Goal: Task Accomplishment & Management: Manage account settings

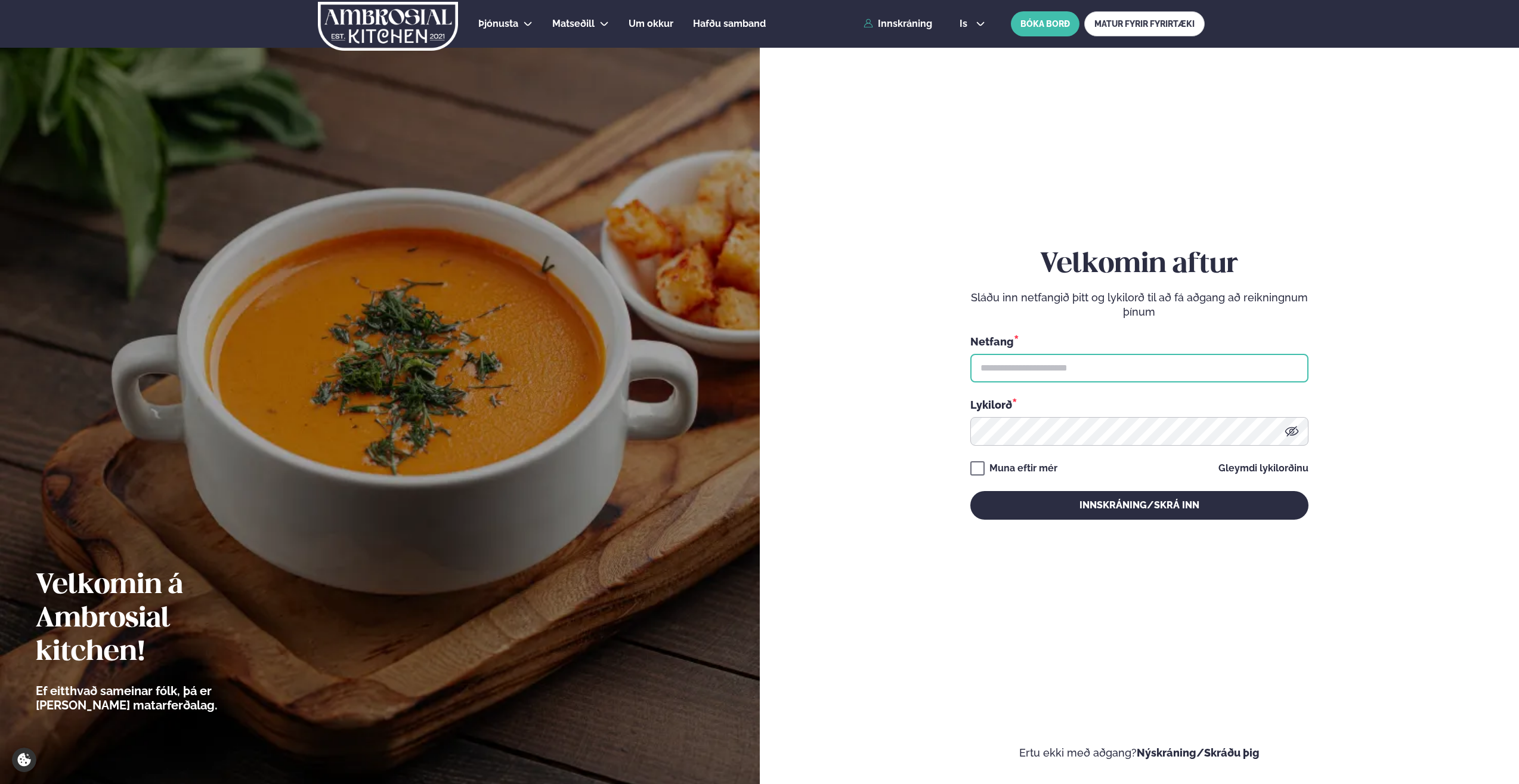
click at [845, 378] on input "text" at bounding box center [1139, 368] width 338 height 29
type input "**********"
click at [845, 382] on button "Innskráning/Skrá inn" at bounding box center [1139, 505] width 338 height 29
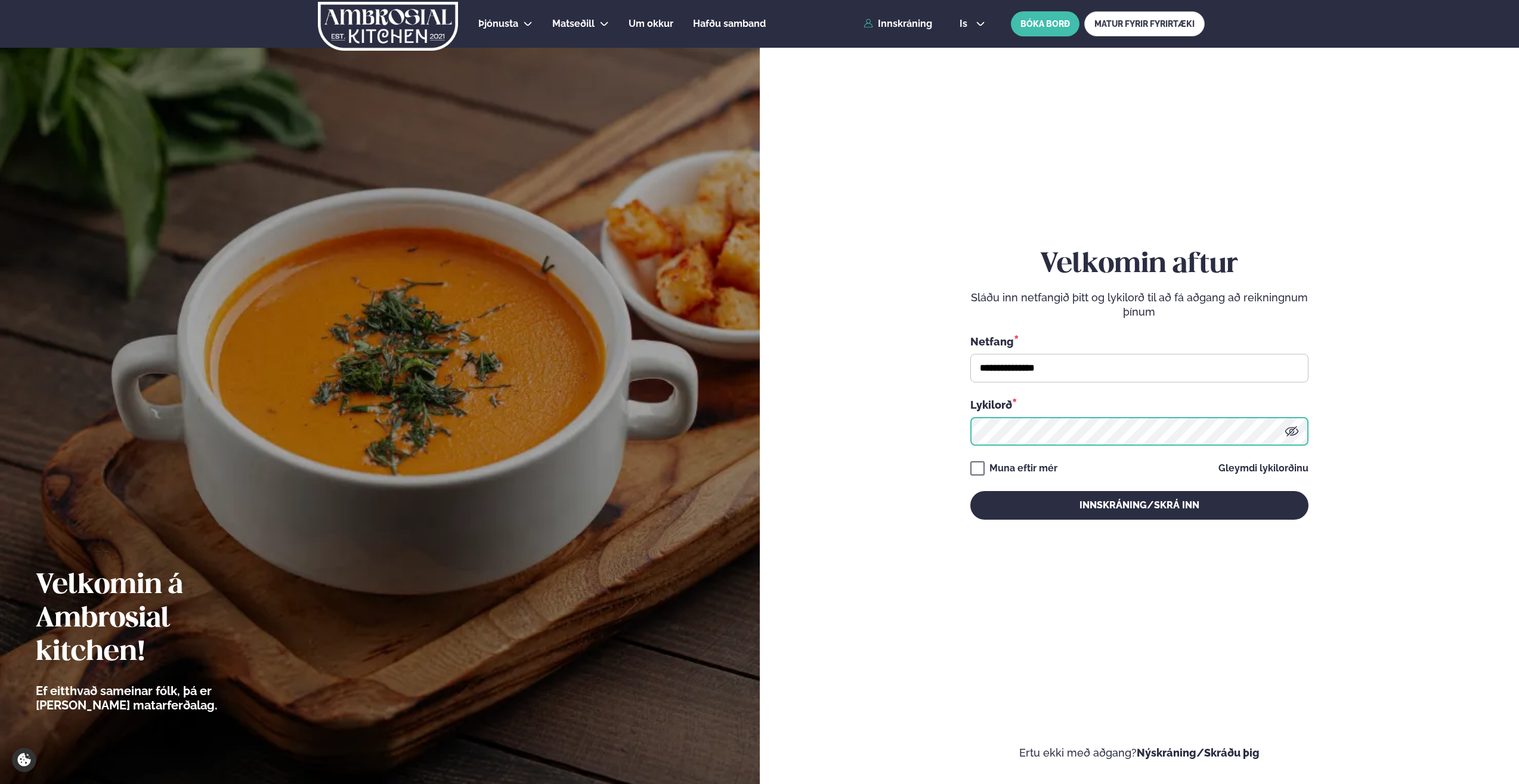
click at [845, 382] on button "Innskráning/Skrá inn" at bounding box center [1139, 505] width 338 height 29
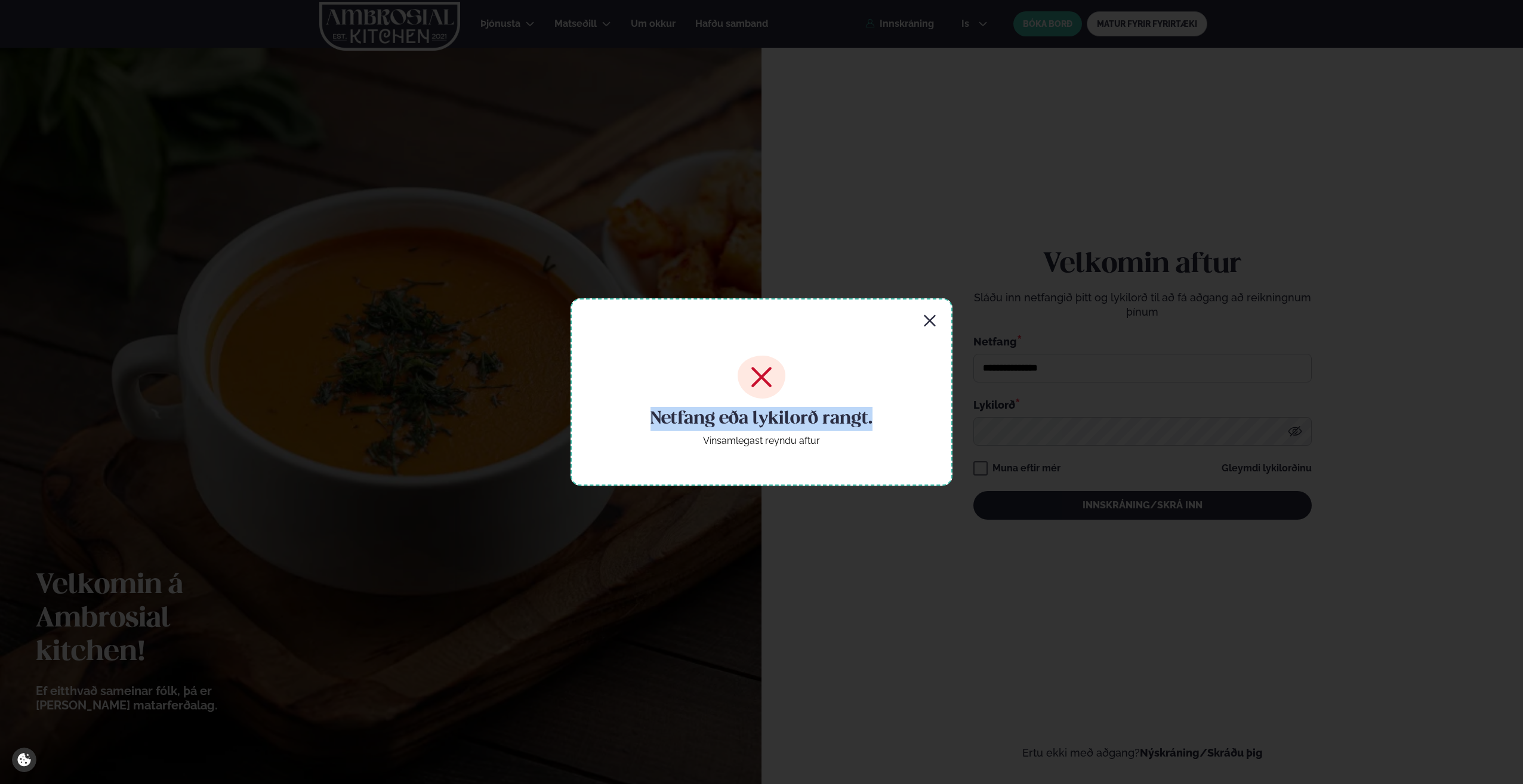
click at [845, 318] on div "Netfang eða lykilorð rangt. Vinsamlegast reyndu aftur" at bounding box center [761, 392] width 382 height 187
drag, startPoint x: 936, startPoint y: 318, endPoint x: 924, endPoint y: 318, distance: 12.0
click at [845, 318] on icon "button" at bounding box center [929, 320] width 14 height 14
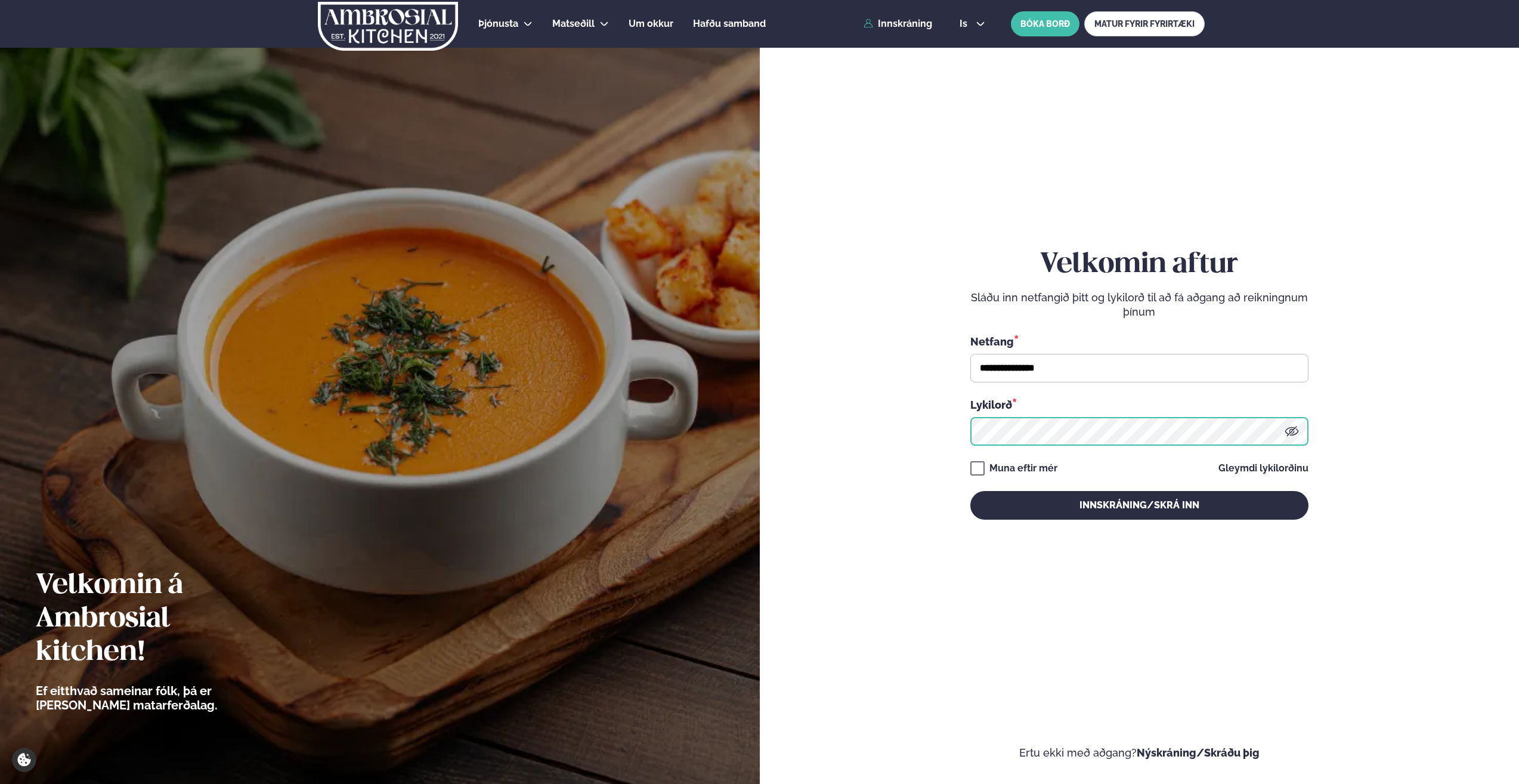
click at [845, 382] on form "**********" at bounding box center [1140, 396] width 688 height 729
click at [845, 382] on button "Innskráning/Skrá inn" at bounding box center [1139, 505] width 338 height 29
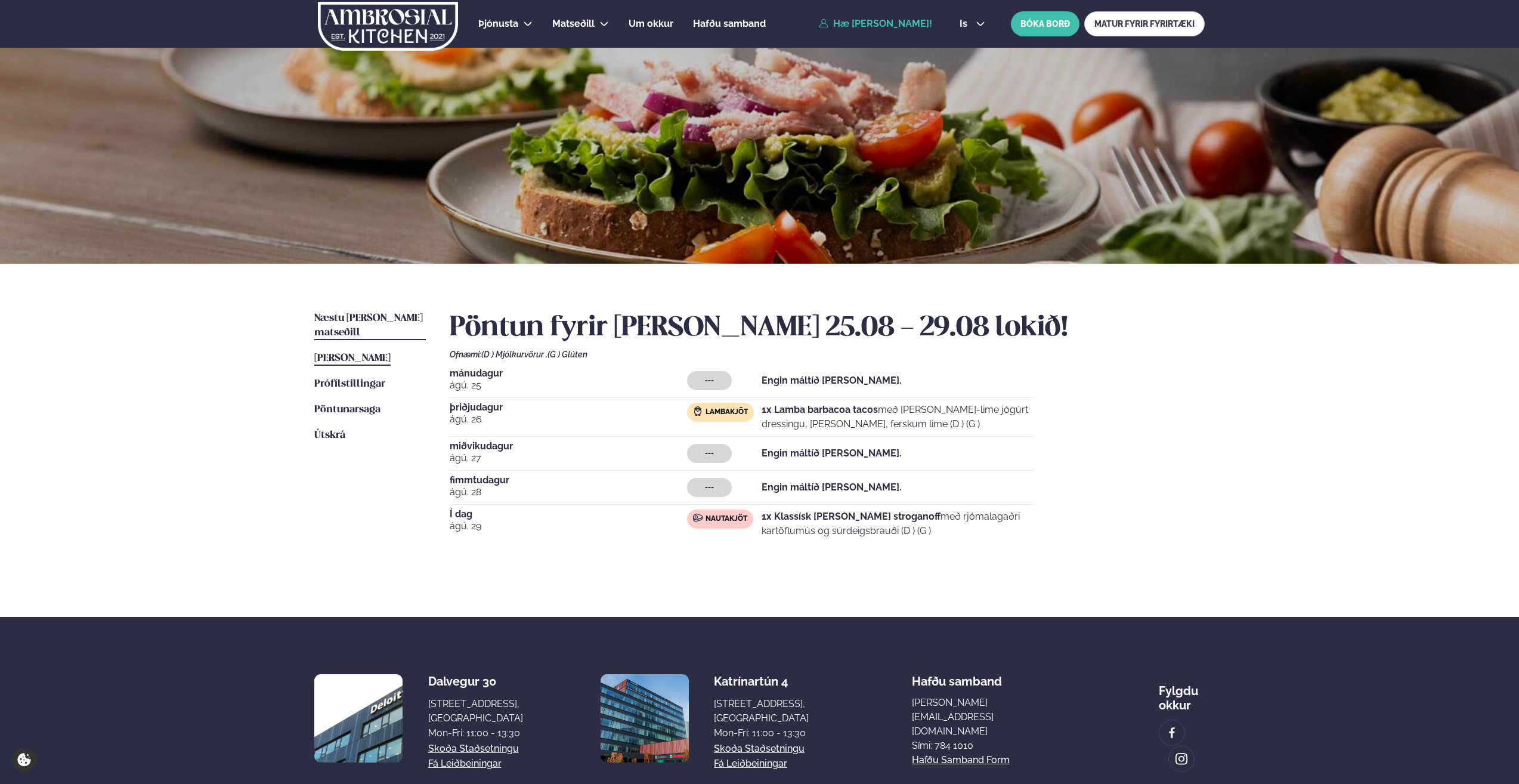
click at [393, 317] on span "Næstu [PERSON_NAME] matseðill" at bounding box center [368, 325] width 108 height 24
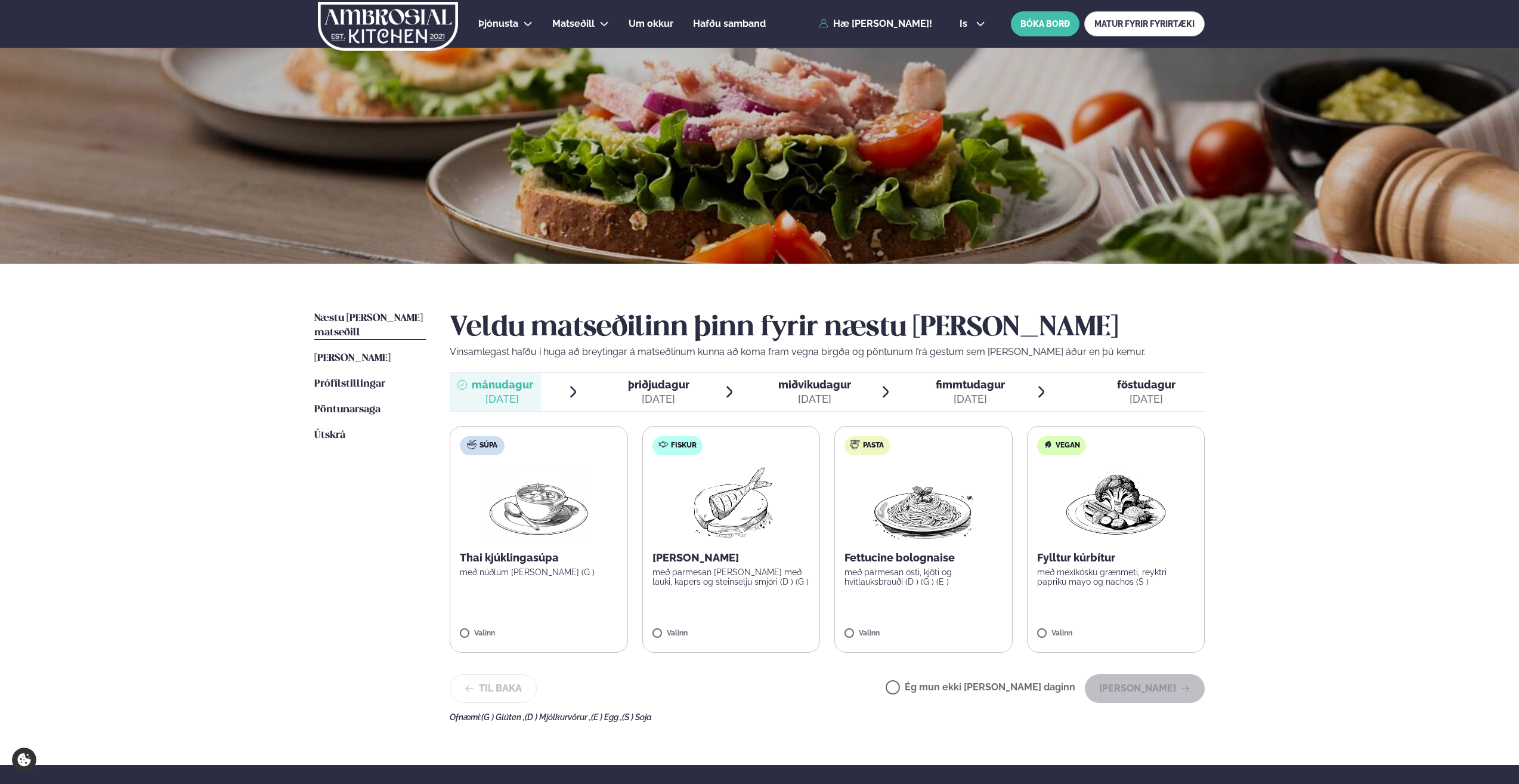
click at [754, 382] on img at bounding box center [731, 503] width 105 height 77
click at [845, 382] on button "[PERSON_NAME]" at bounding box center [1145, 688] width 120 height 29
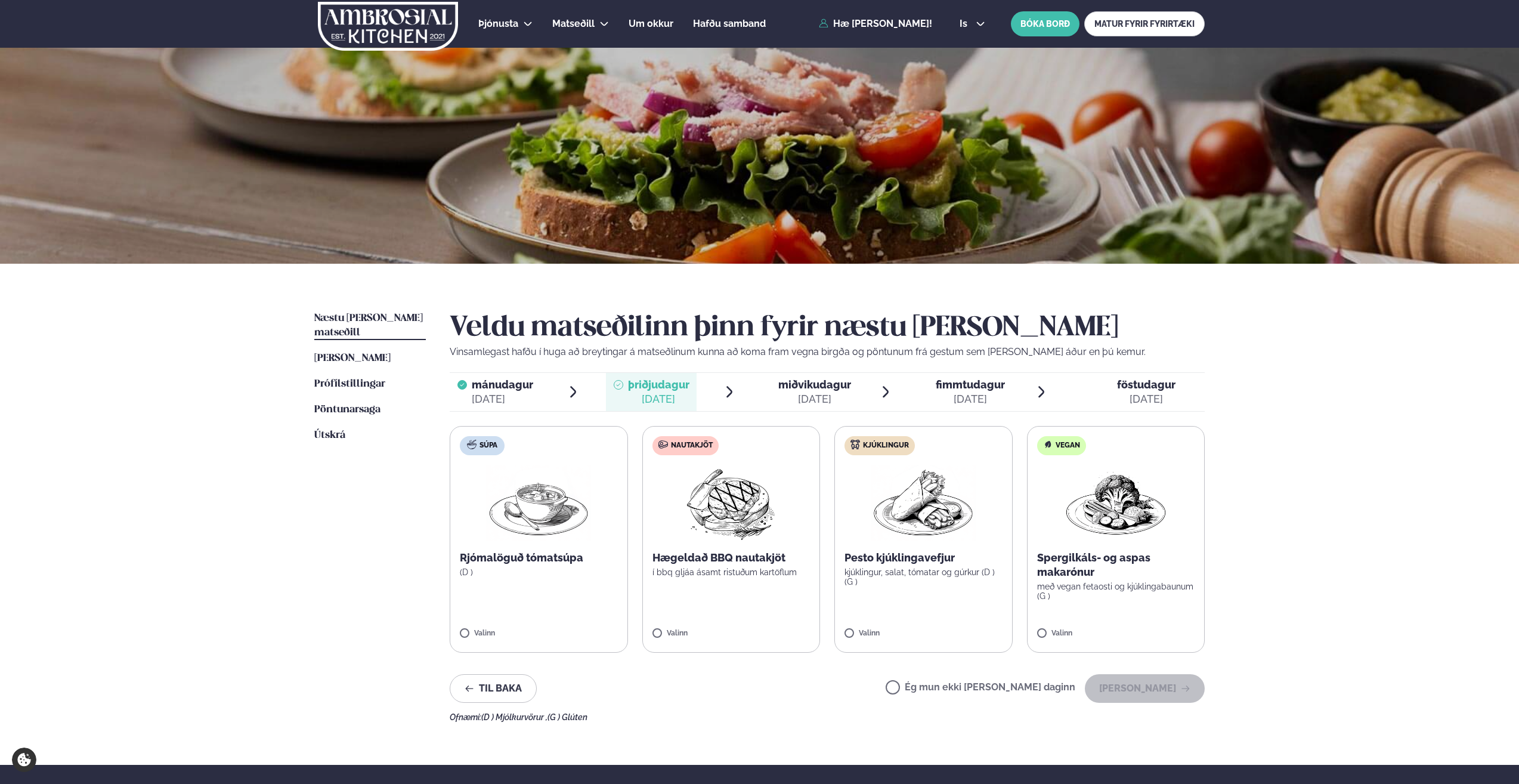
click at [845, 382] on div "[DATE]" at bounding box center [1146, 399] width 58 height 14
